Goal: Information Seeking & Learning: Learn about a topic

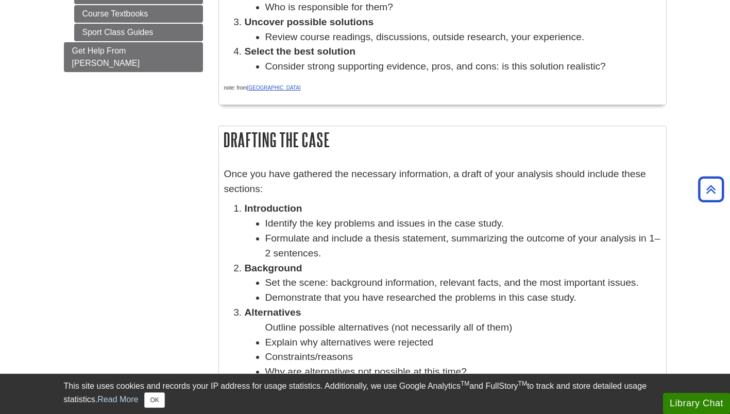
scroll to position [309, 0]
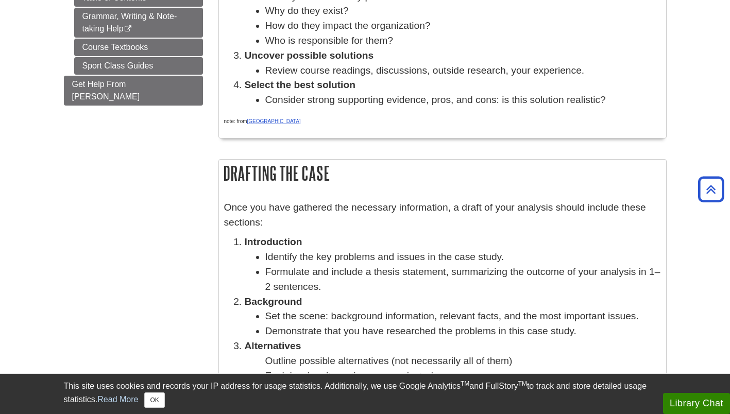
drag, startPoint x: 223, startPoint y: 173, endPoint x: 266, endPoint y: 363, distance: 194.9
click at [266, 363] on div "Drafting the Case Once you have gathered the necessary information, a draft of …" at bounding box center [442, 383] width 448 height 448
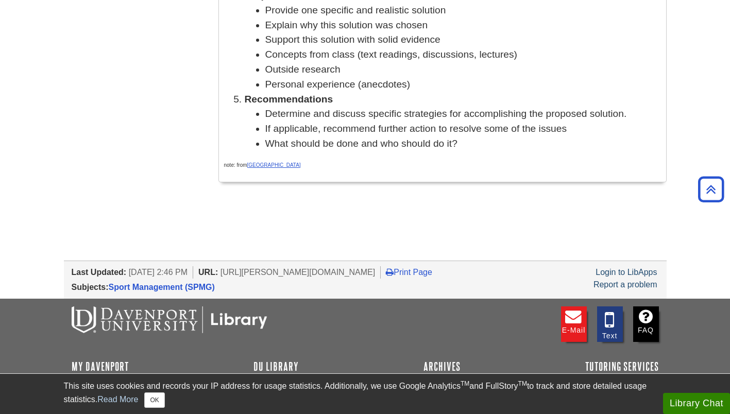
scroll to position [740, 0]
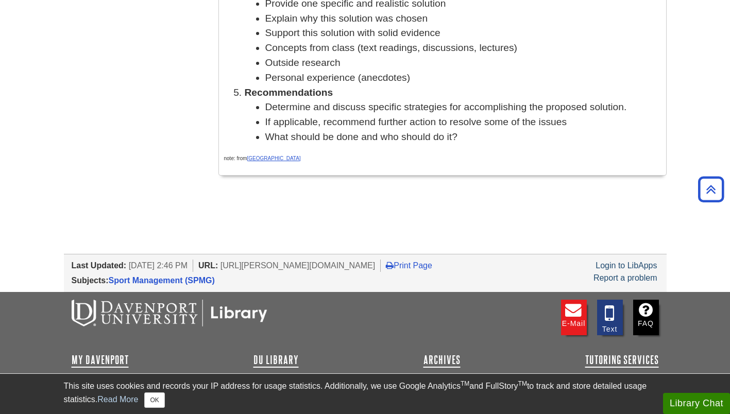
click at [470, 143] on li "What should be done and who should do it?" at bounding box center [462, 137] width 395 height 15
copy div "Loremips dol Sita Cons adi elit seddoeiu tem incididun utlaboreetd, m aliqu en …"
click at [494, 144] on li "What should be done and who should do it?" at bounding box center [462, 137] width 395 height 15
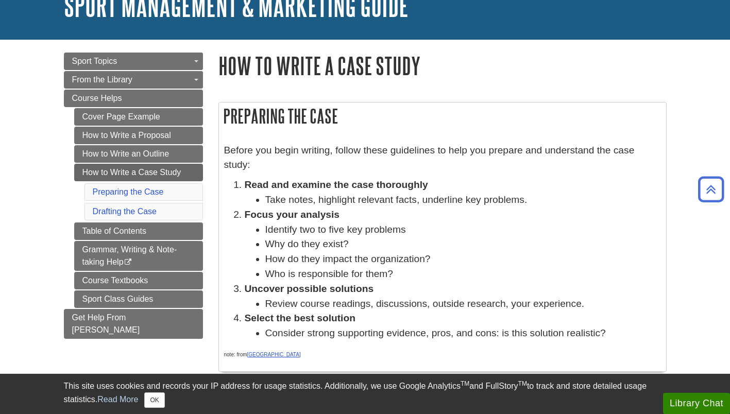
scroll to position [71, 0]
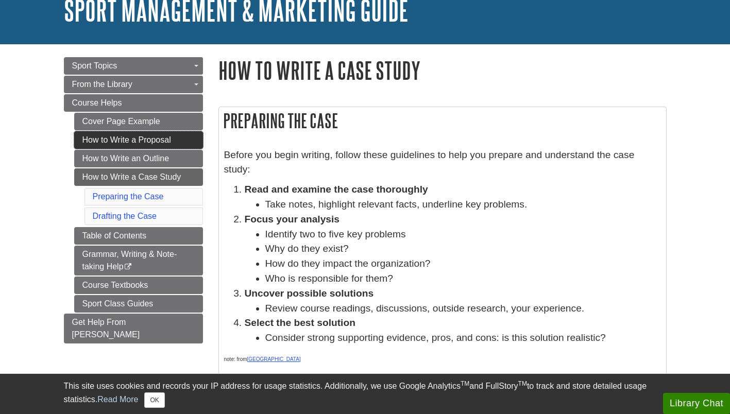
click at [126, 133] on link "How to Write a Proposal" at bounding box center [138, 140] width 129 height 18
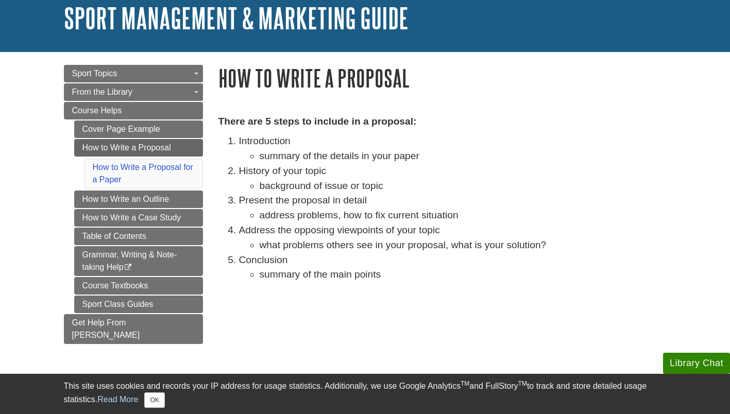
scroll to position [51, 0]
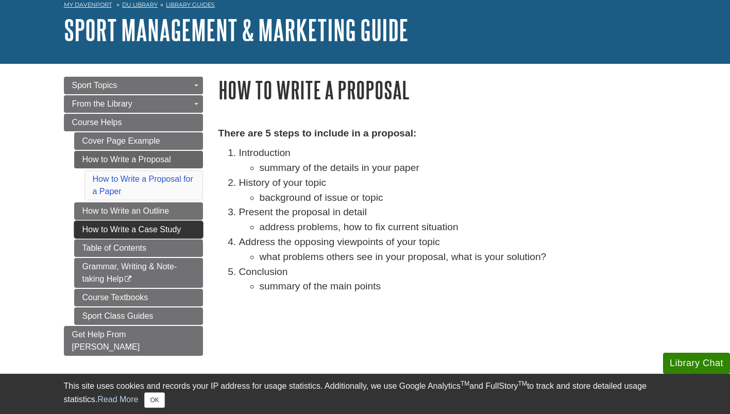
click at [153, 231] on link "How to Write a Case Study" at bounding box center [138, 230] width 129 height 18
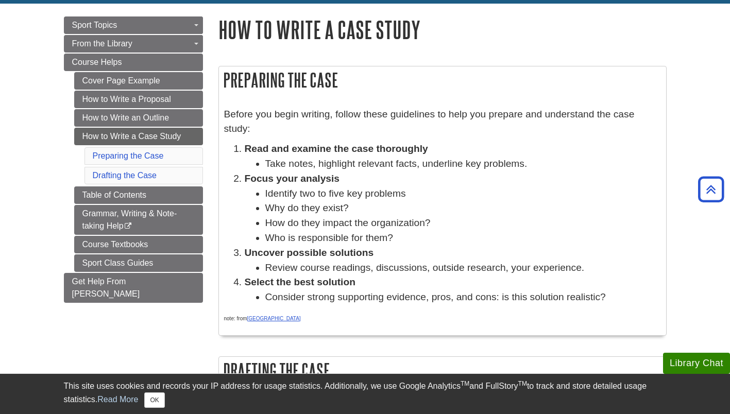
scroll to position [103, 0]
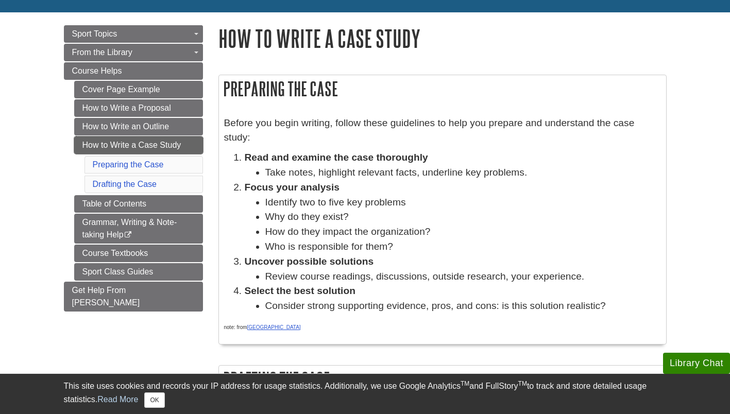
click at [175, 142] on link "How to Write a Case Study" at bounding box center [138, 145] width 129 height 18
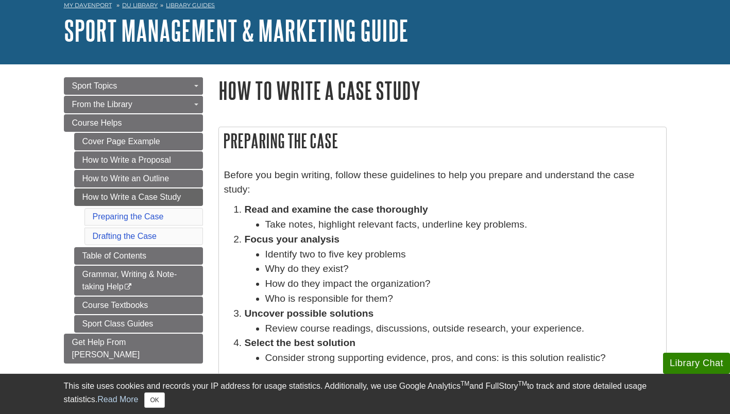
scroll to position [103, 0]
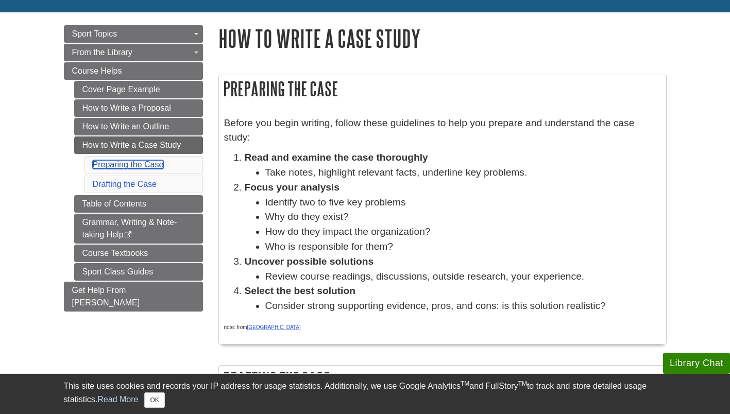
click at [127, 164] on link "Preparing the Case" at bounding box center [128, 164] width 71 height 9
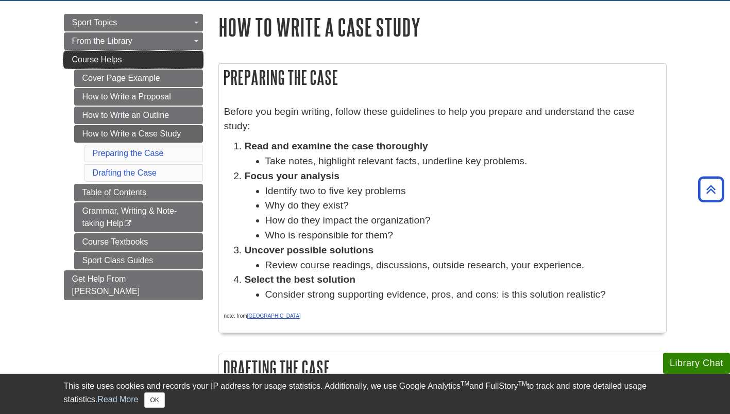
scroll to position [103, 0]
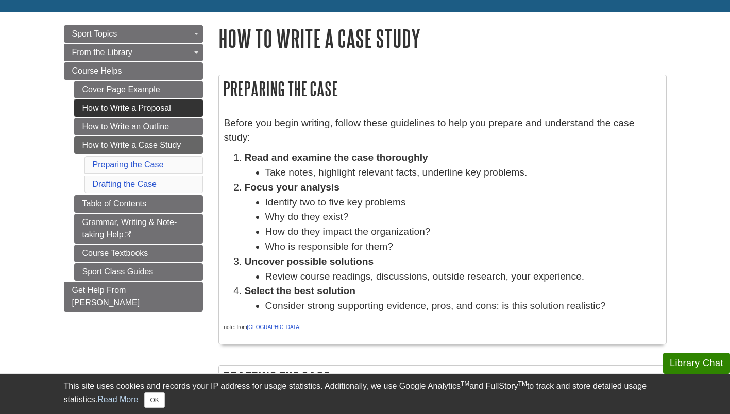
click at [118, 104] on link "How to Write a Proposal" at bounding box center [138, 108] width 129 height 18
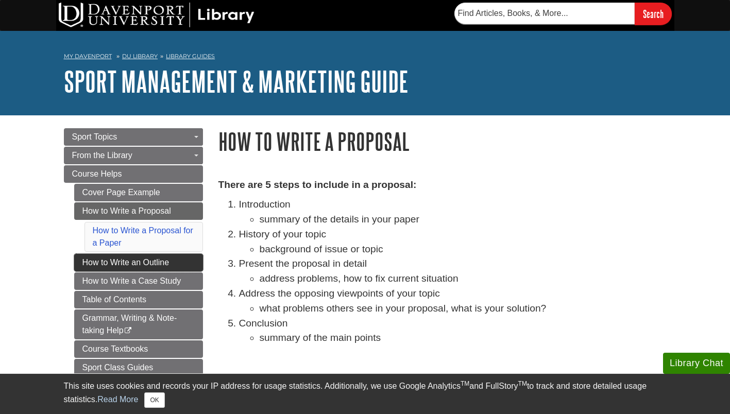
click at [140, 263] on link "How to Write an Outline" at bounding box center [138, 263] width 129 height 18
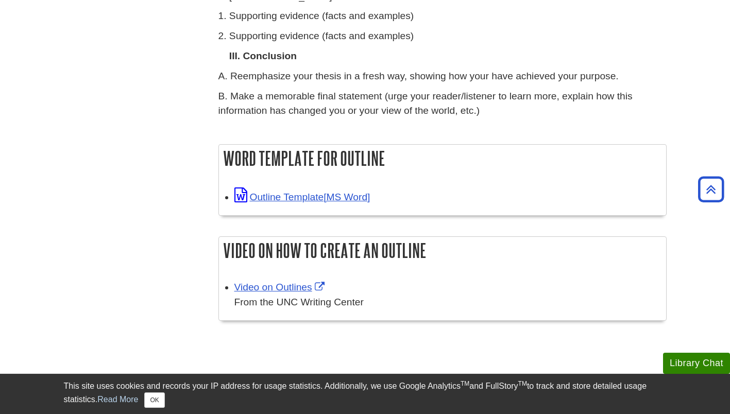
scroll to position [463, 0]
click at [305, 196] on link "Outline Template" at bounding box center [302, 196] width 136 height 11
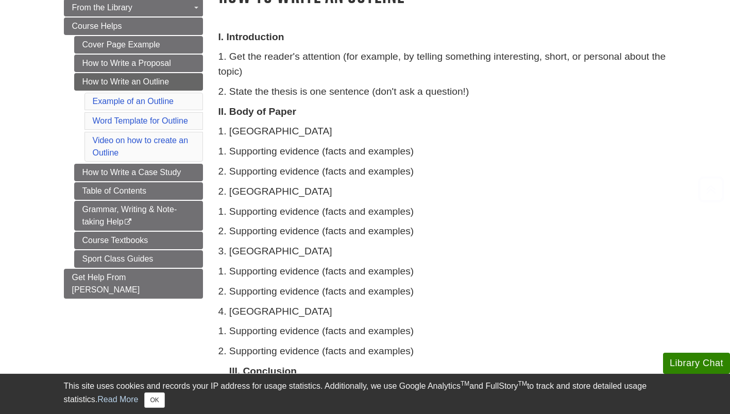
scroll to position [154, 0]
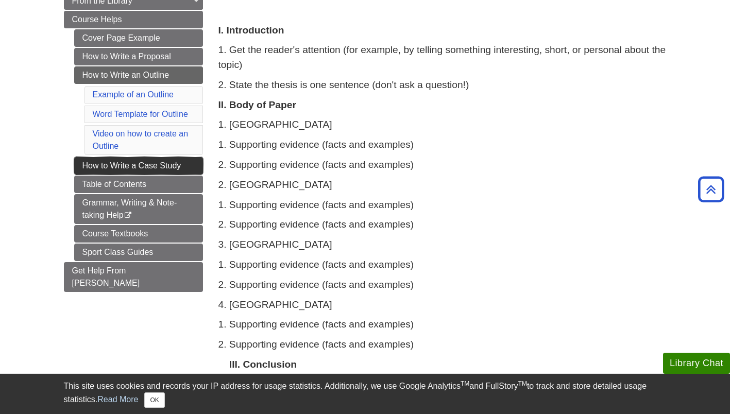
click at [138, 163] on link "How to Write a Case Study" at bounding box center [138, 166] width 129 height 18
click at [134, 166] on link "How to Write a Case Study" at bounding box center [138, 166] width 129 height 18
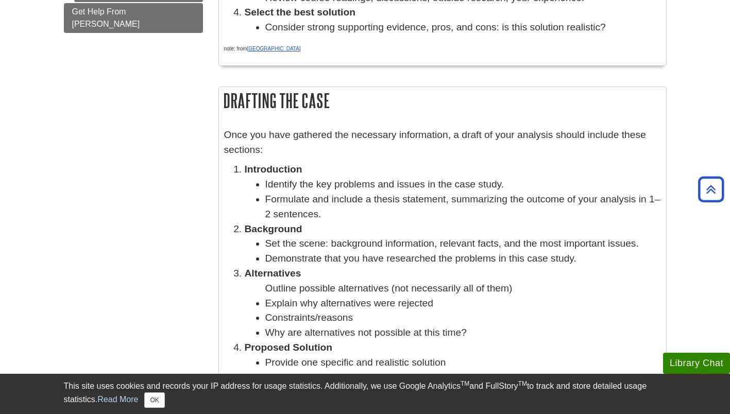
scroll to position [360, 0]
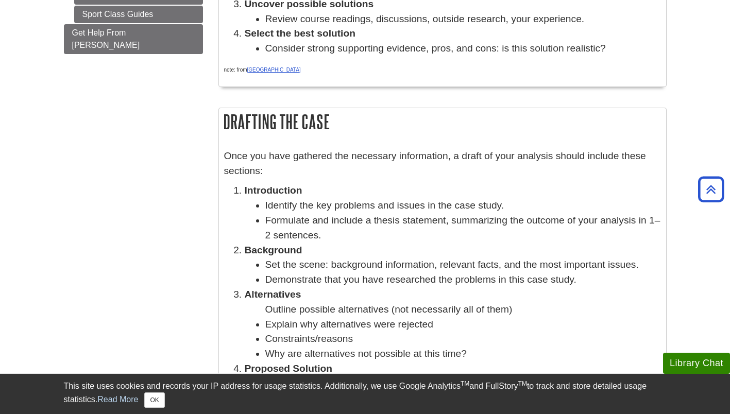
drag, startPoint x: 225, startPoint y: 122, endPoint x: 356, endPoint y: 368, distance: 278.2
click at [356, 368] on div "Drafting the Case Once you have gathered the necessary information, a draft of …" at bounding box center [442, 332] width 448 height 448
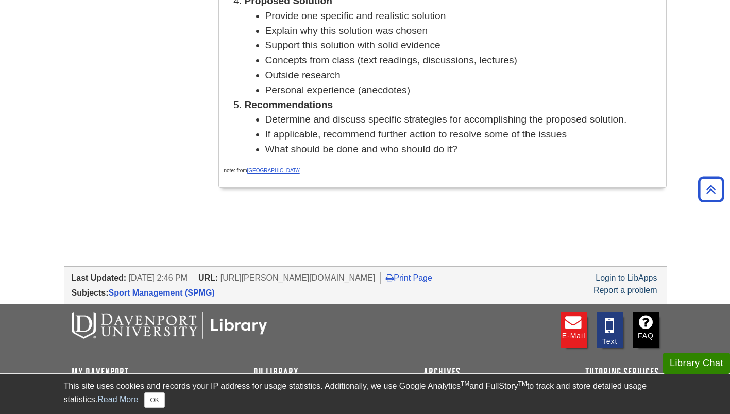
scroll to position [729, 0]
click at [469, 155] on li "What should be done and who should do it?" at bounding box center [462, 149] width 395 height 15
copy div "Drafting the Case Once you have gathered the necessary information, a draft of …"
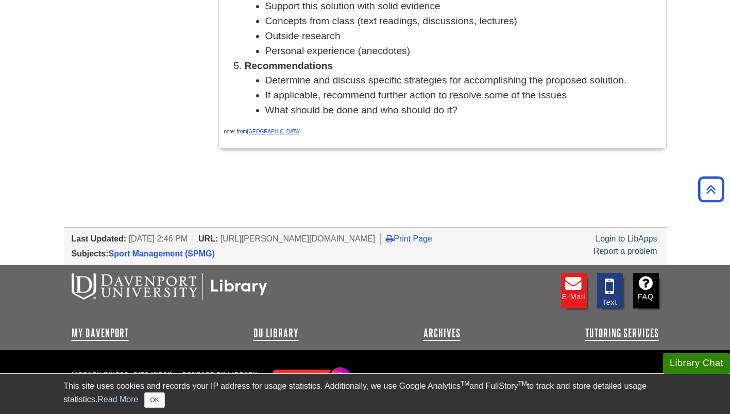
scroll to position [798, 0]
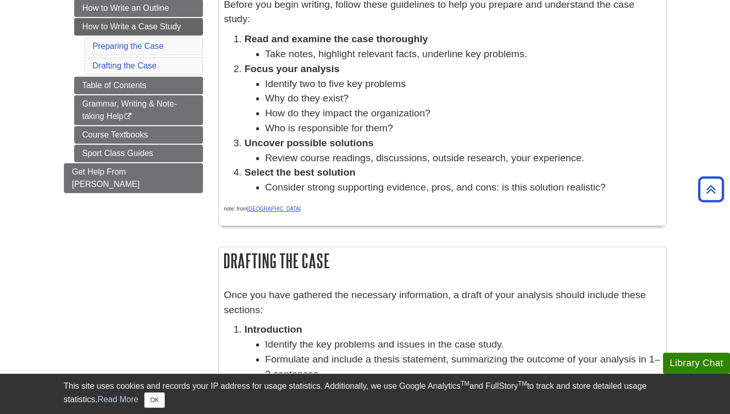
scroll to position [154, 0]
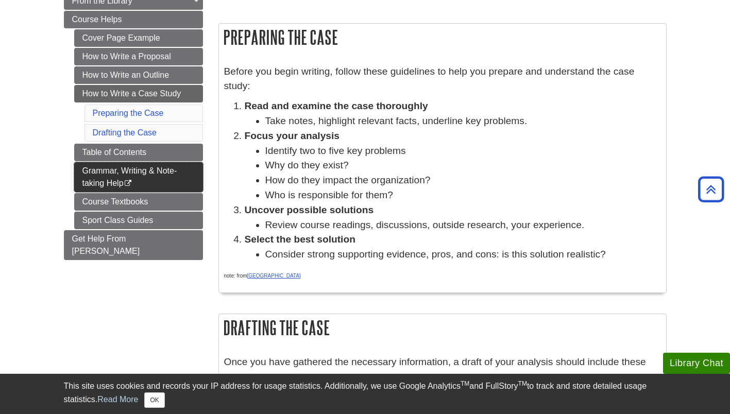
click at [143, 176] on link "Grammar, Writing & Note-taking Help This link opens in a new window" at bounding box center [138, 177] width 129 height 30
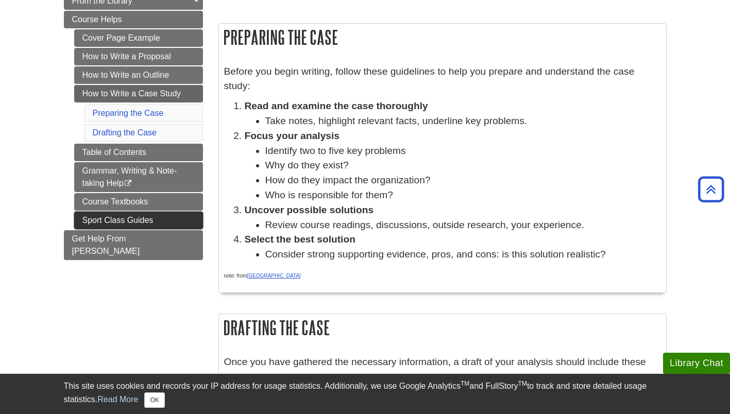
click at [144, 220] on link "Sport Class Guides" at bounding box center [138, 221] width 129 height 18
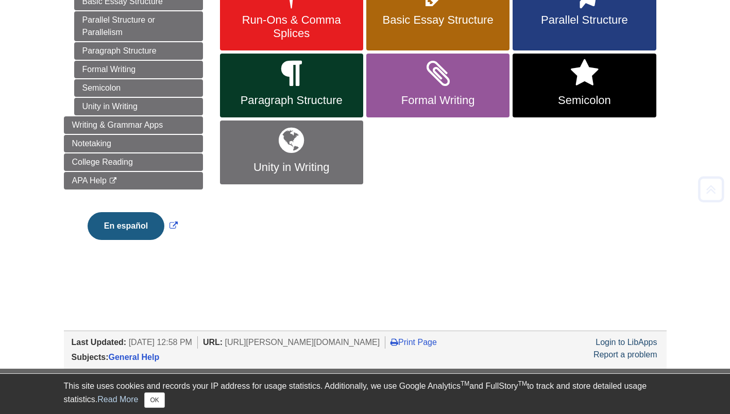
scroll to position [206, 0]
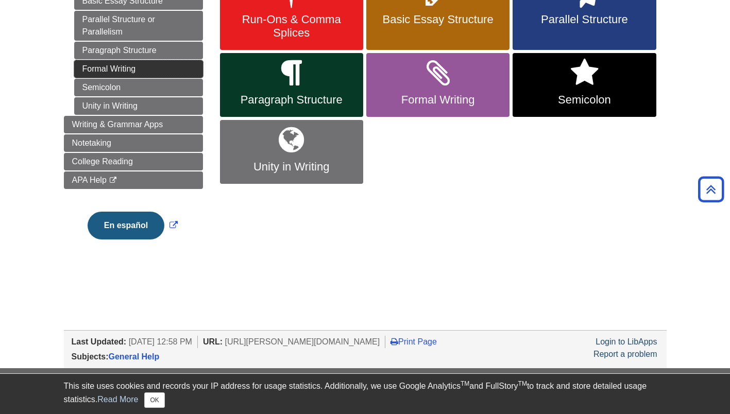
click at [135, 68] on link "Formal Writing" at bounding box center [138, 69] width 129 height 18
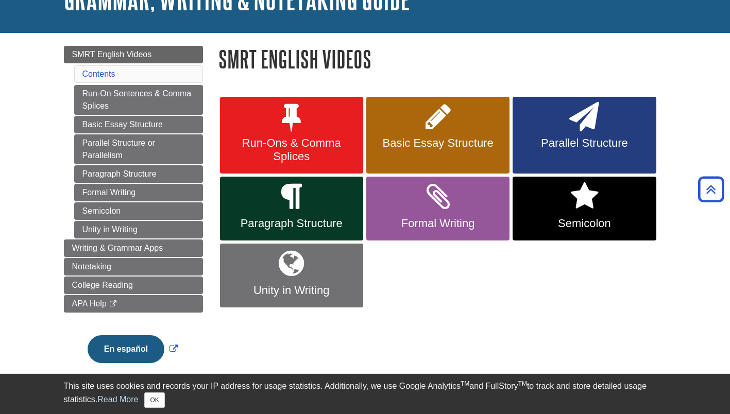
scroll to position [0, 0]
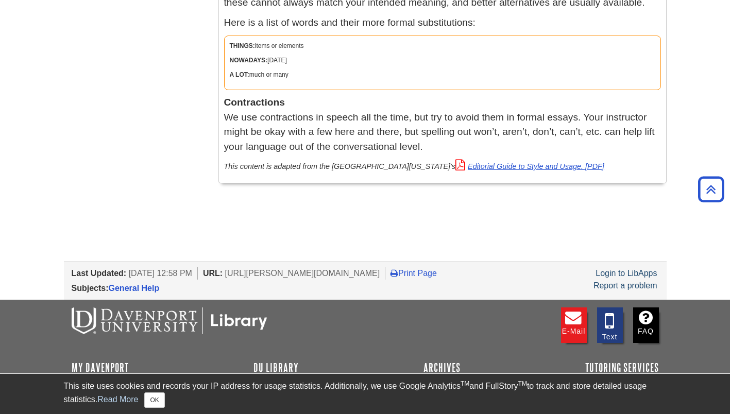
scroll to position [381, 0]
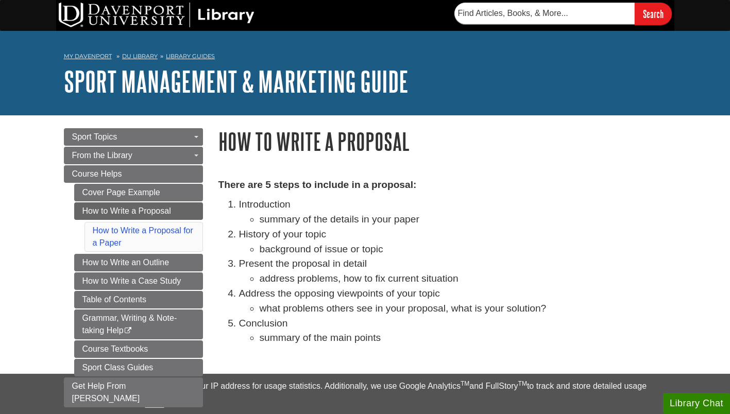
scroll to position [51, 0]
